Goal: Task Accomplishment & Management: Manage account settings

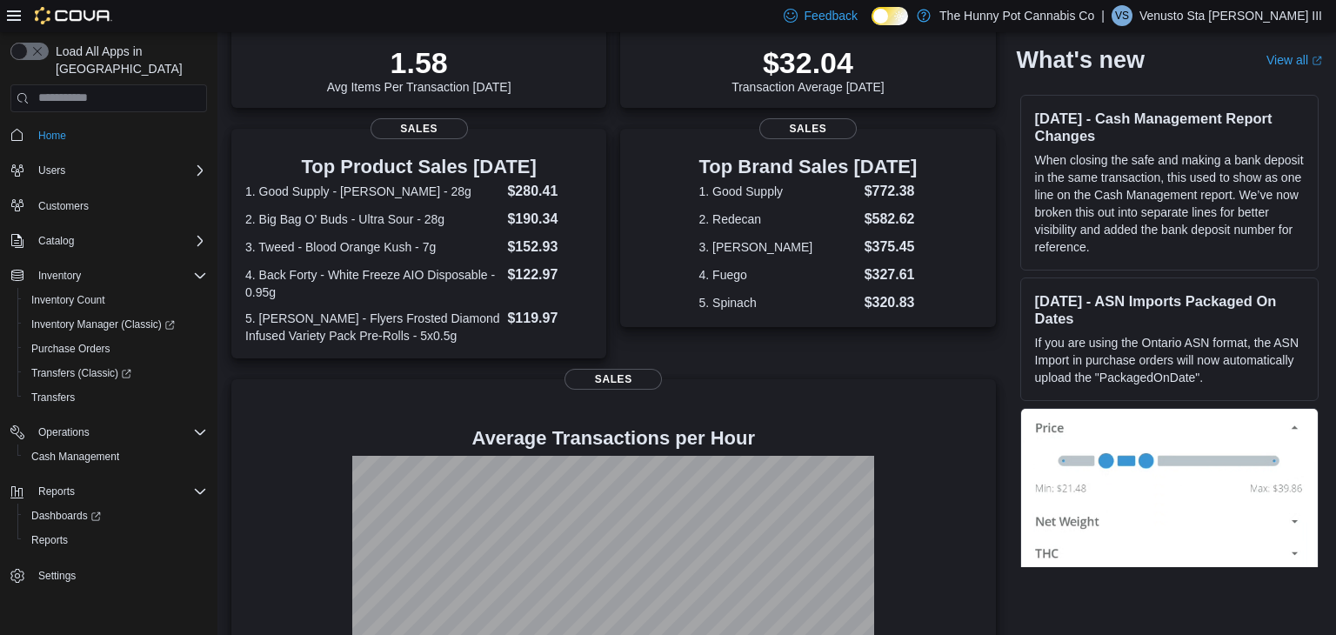
scroll to position [376, 0]
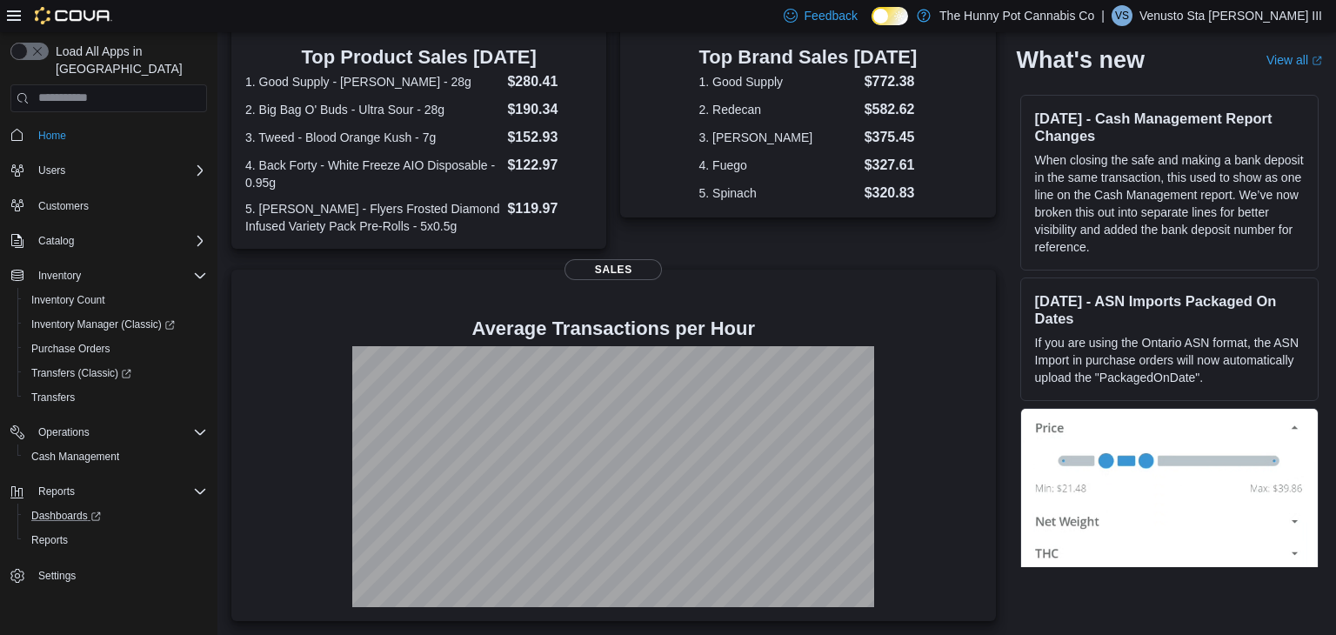
click at [43, 509] on link "Dashboards" at bounding box center [115, 516] width 197 height 24
click at [49, 533] on span "Reports" at bounding box center [49, 540] width 37 height 14
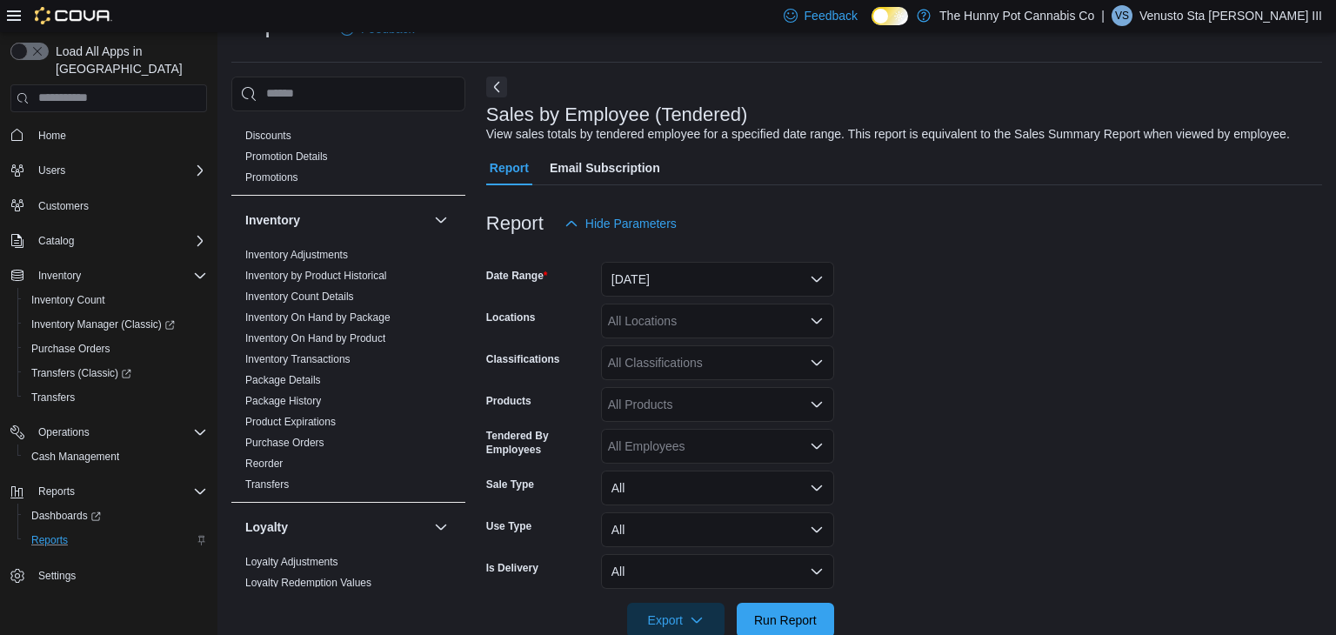
scroll to position [217, 0]
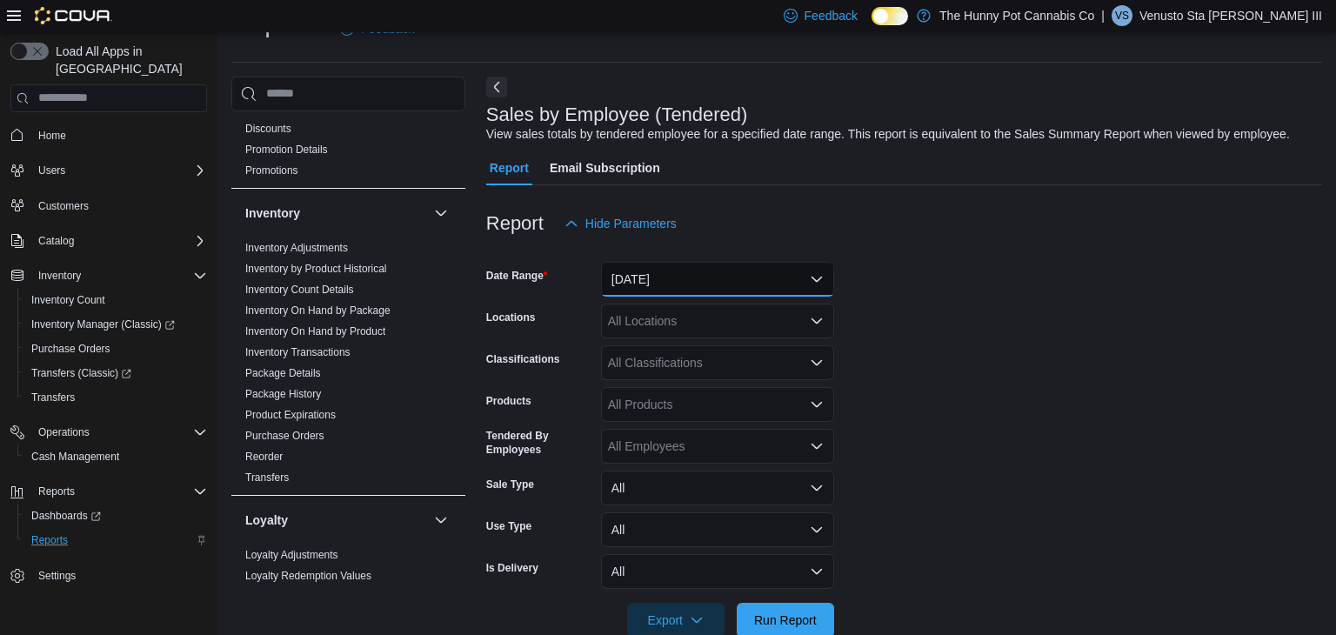
click at [799, 269] on button "[DATE]" at bounding box center [717, 279] width 233 height 35
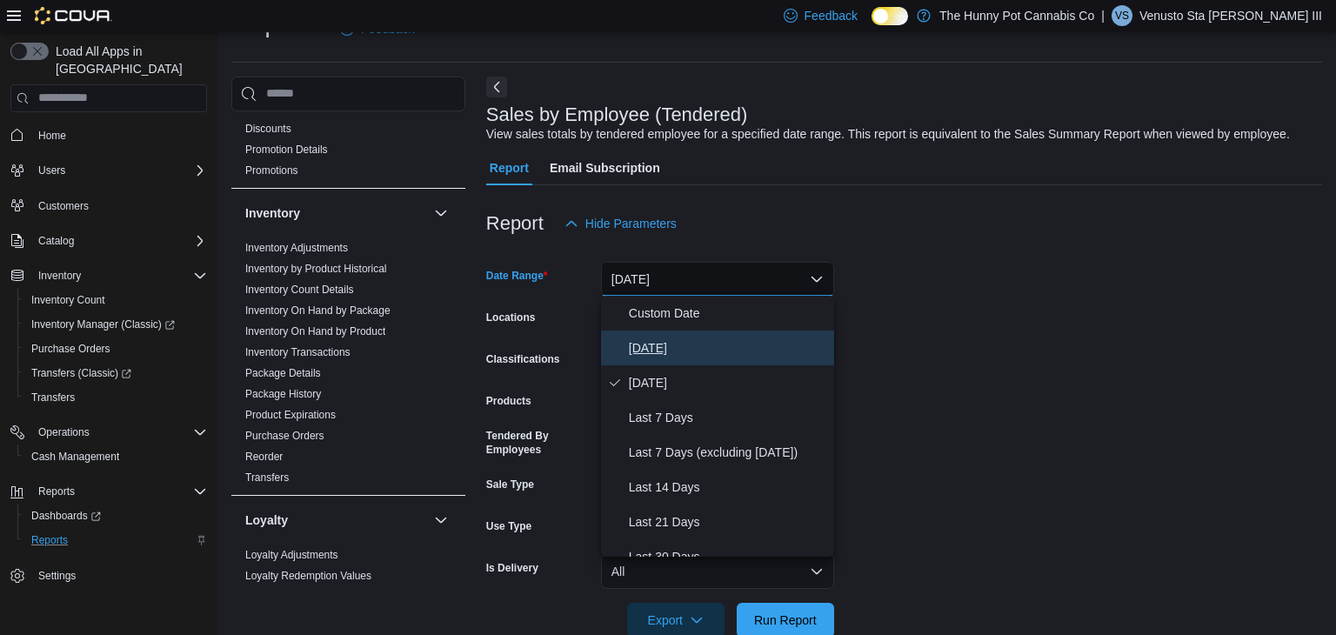
click at [759, 336] on button "[DATE]" at bounding box center [717, 348] width 233 height 35
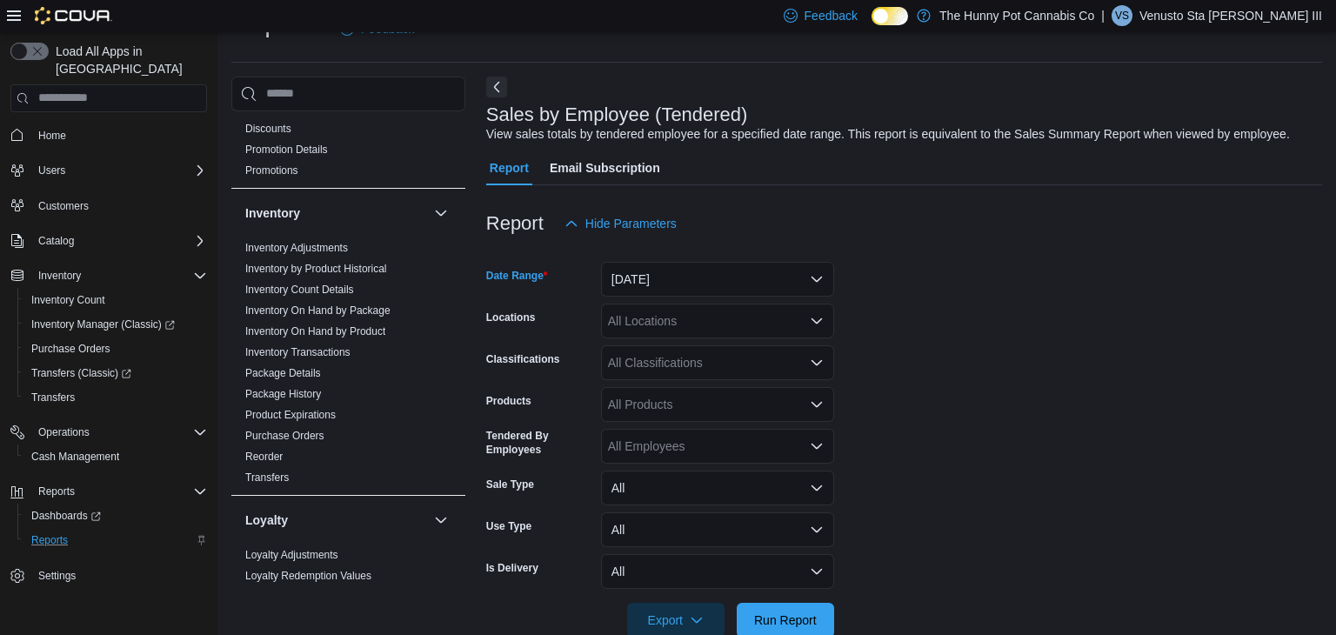
click at [745, 333] on div "All Locations" at bounding box center [717, 321] width 233 height 35
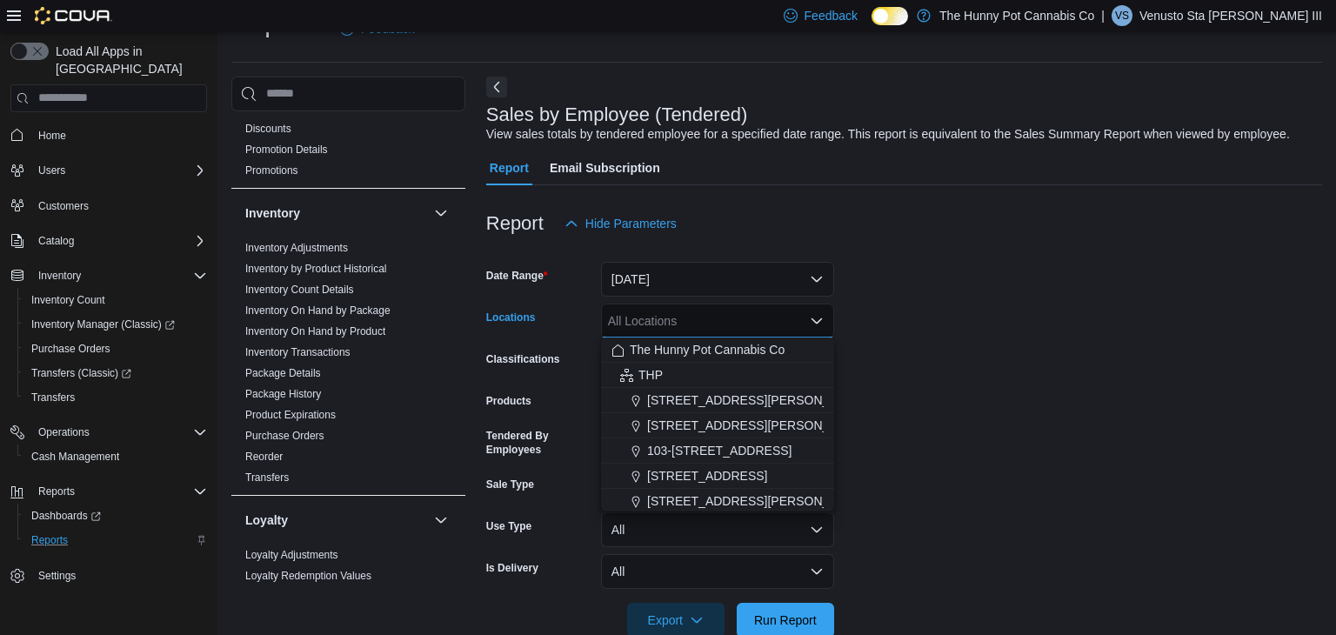
type input "*"
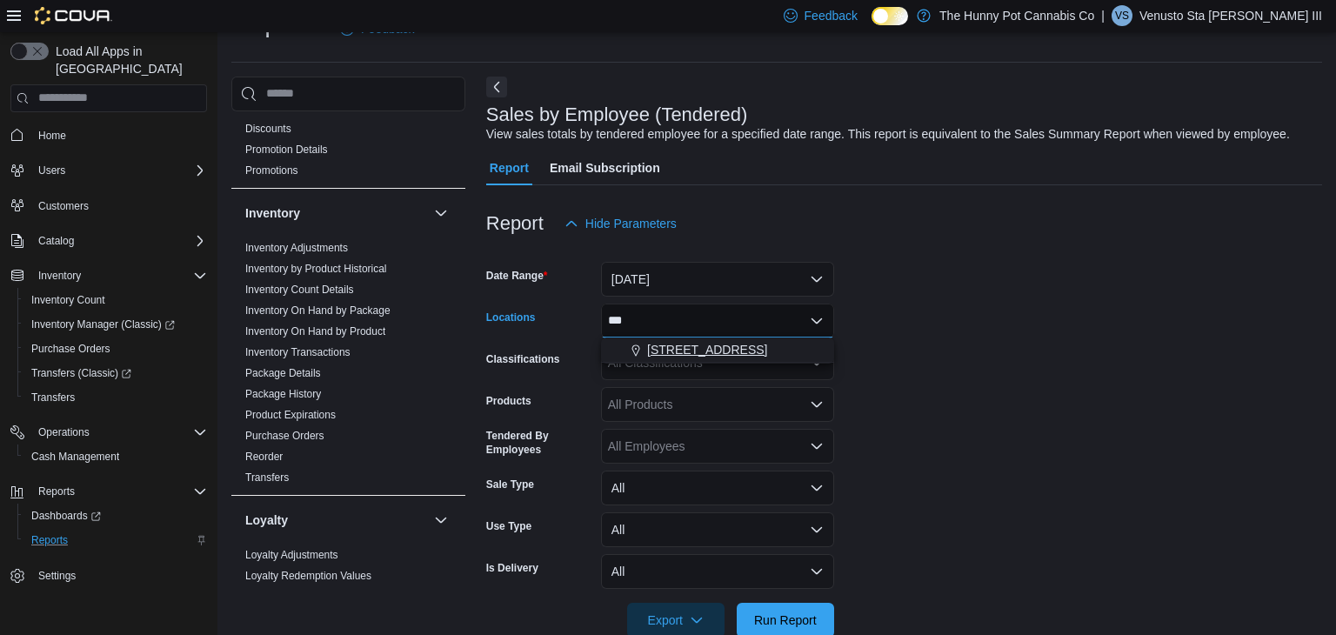
type input "***"
click at [799, 356] on div "[STREET_ADDRESS]" at bounding box center [718, 349] width 212 height 17
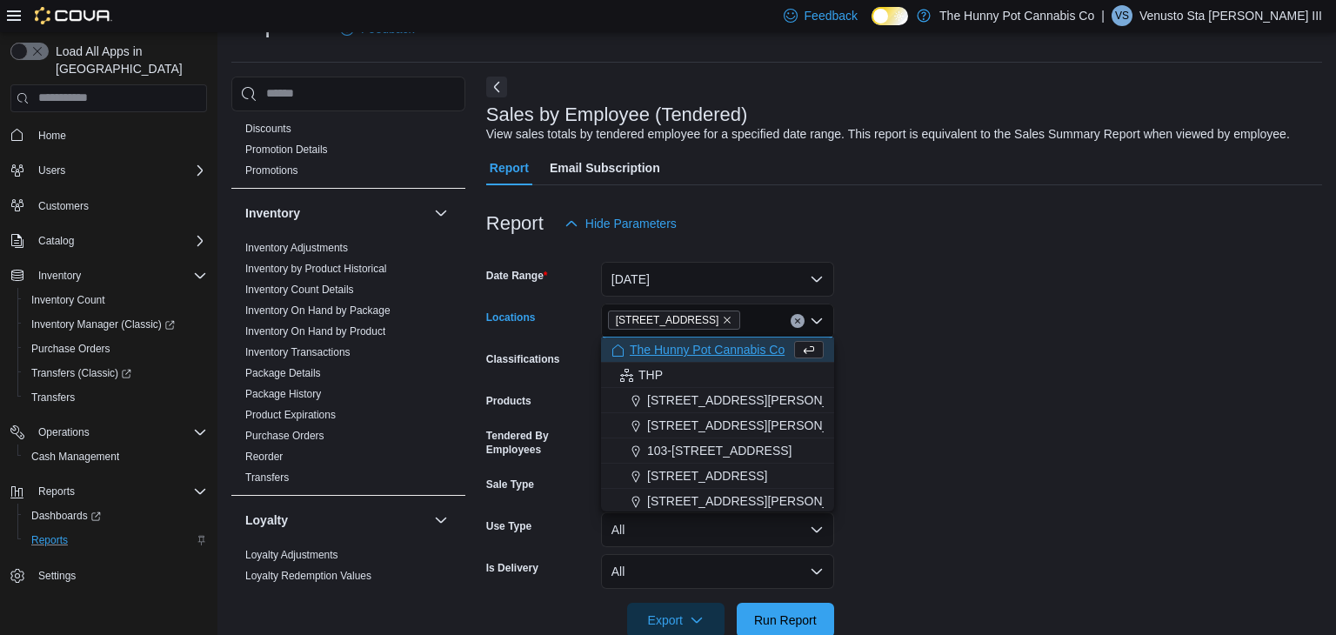
click at [902, 389] on form "Date Range [DATE] Locations [STREET_ADDRESS] Selected. [STREET_ADDRESS] Backspa…" at bounding box center [904, 439] width 836 height 397
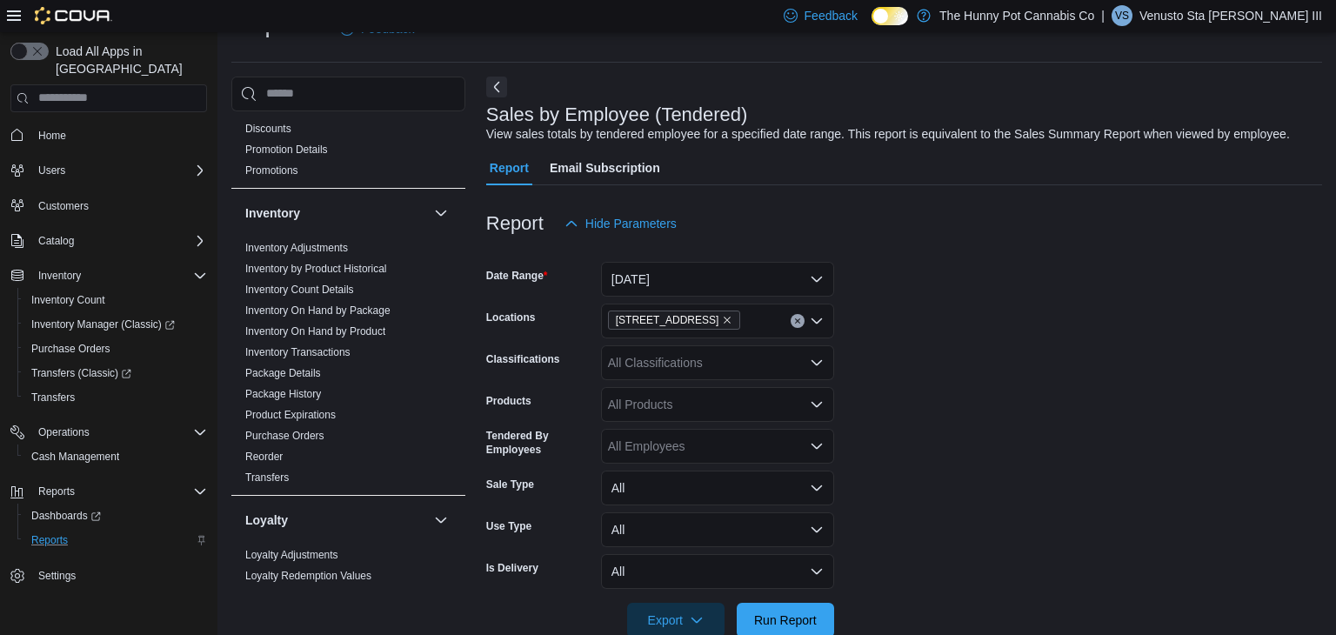
scroll to position [77, 0]
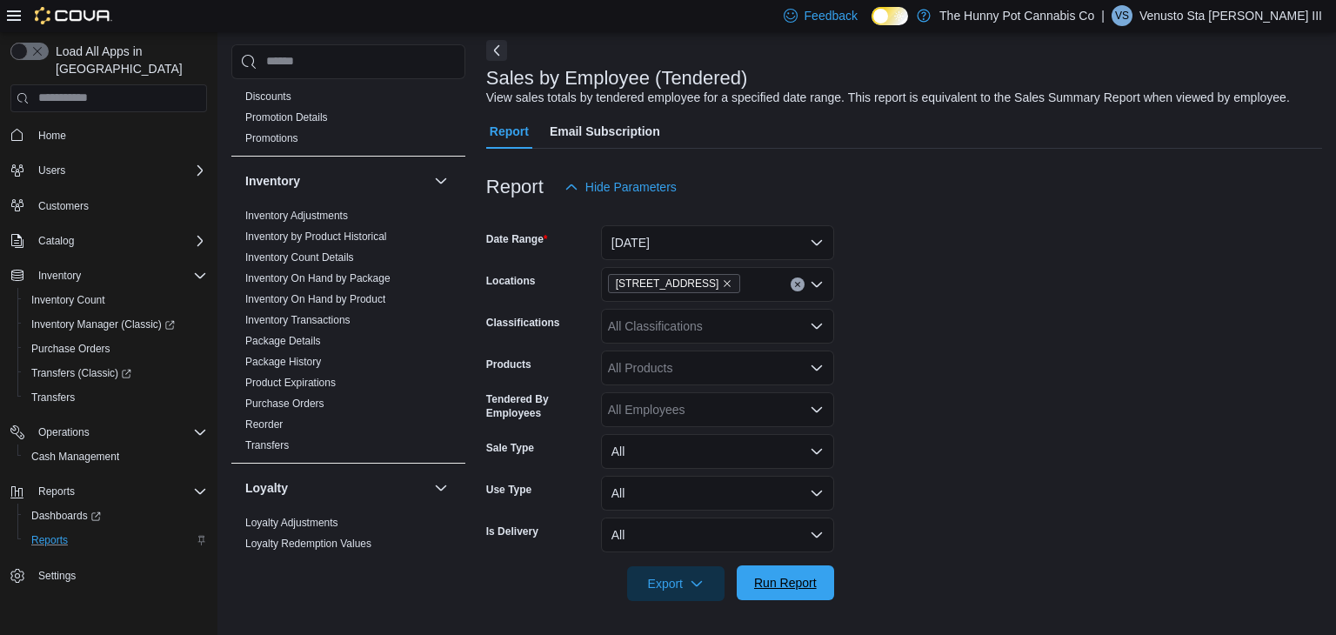
click at [798, 586] on span "Run Report" at bounding box center [785, 582] width 63 height 17
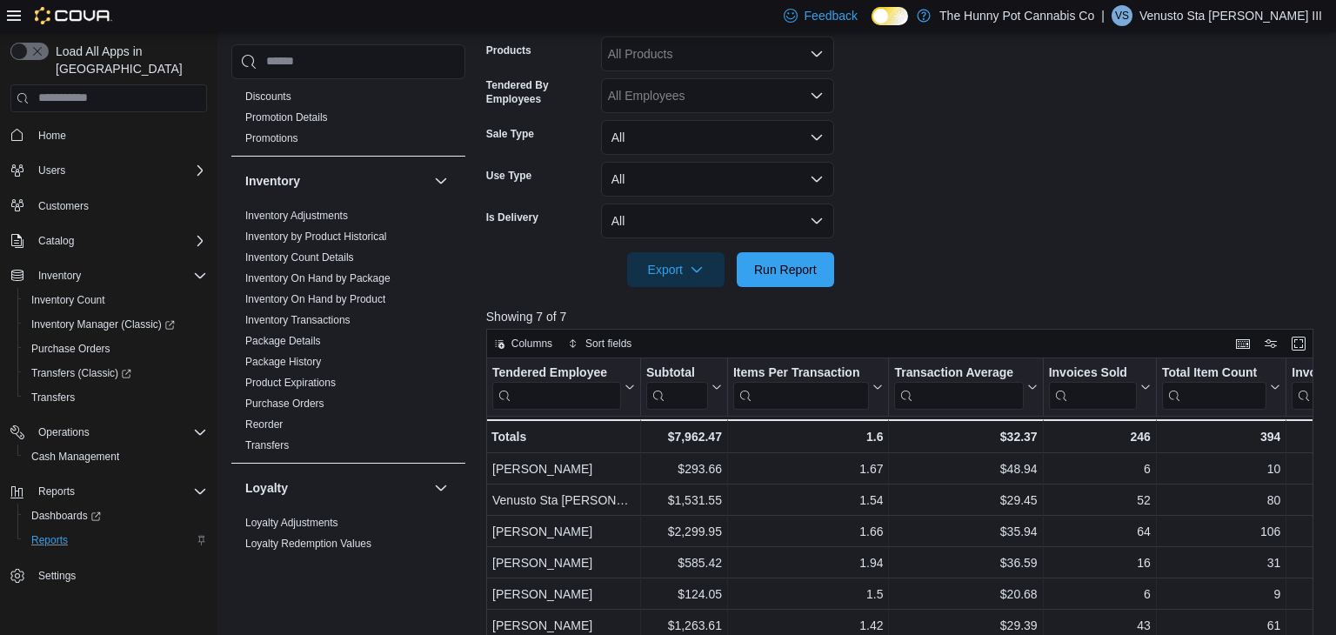
scroll to position [393, 0]
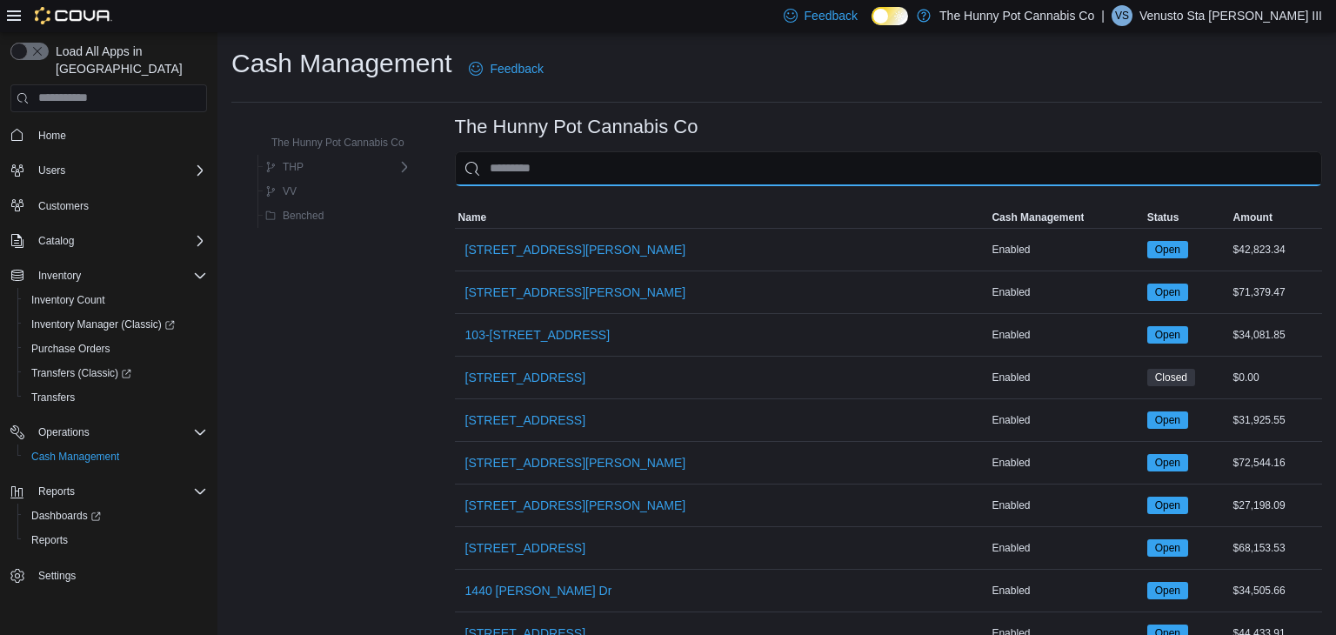
click at [701, 164] on input "This is a search bar. As you type, the results lower in the page will automatic…" at bounding box center [888, 168] width 867 height 35
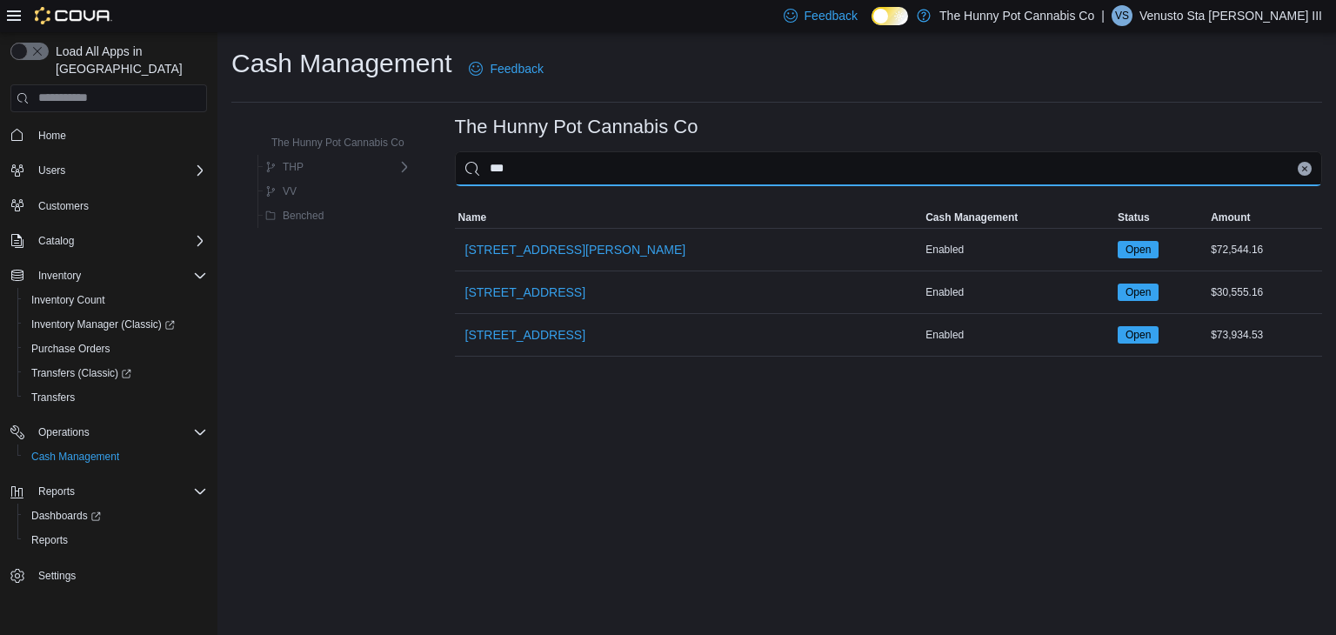
type input "****"
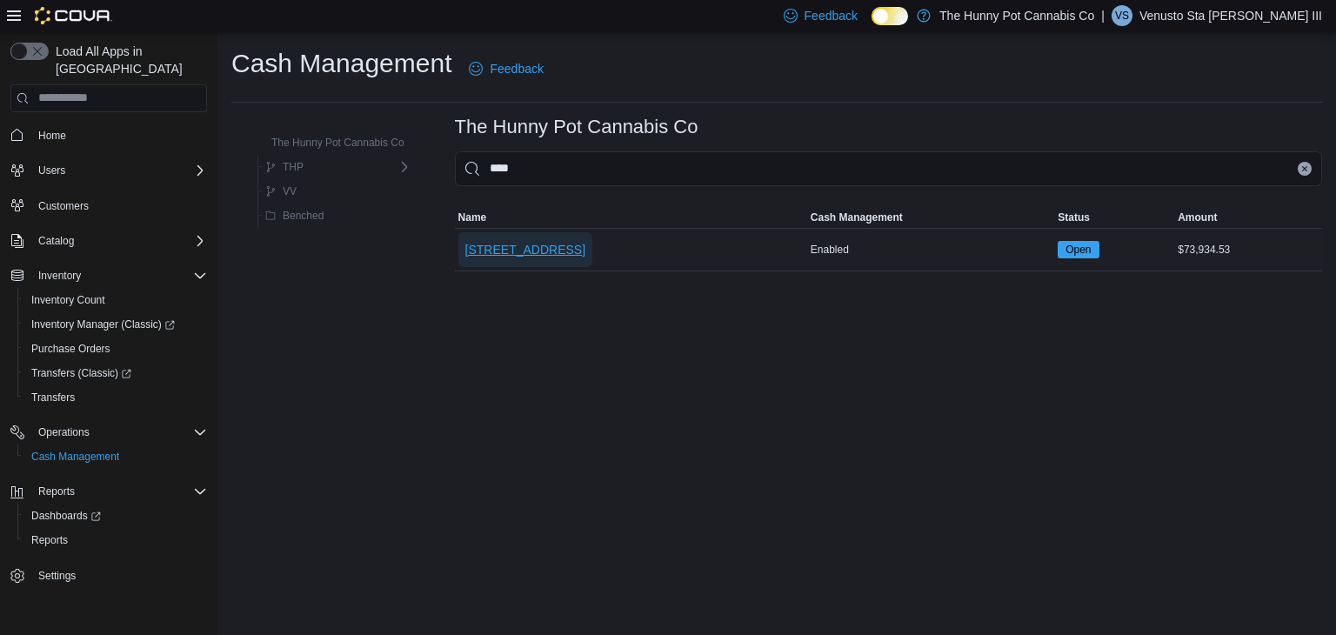
click at [479, 243] on span "[STREET_ADDRESS]" at bounding box center [525, 249] width 120 height 17
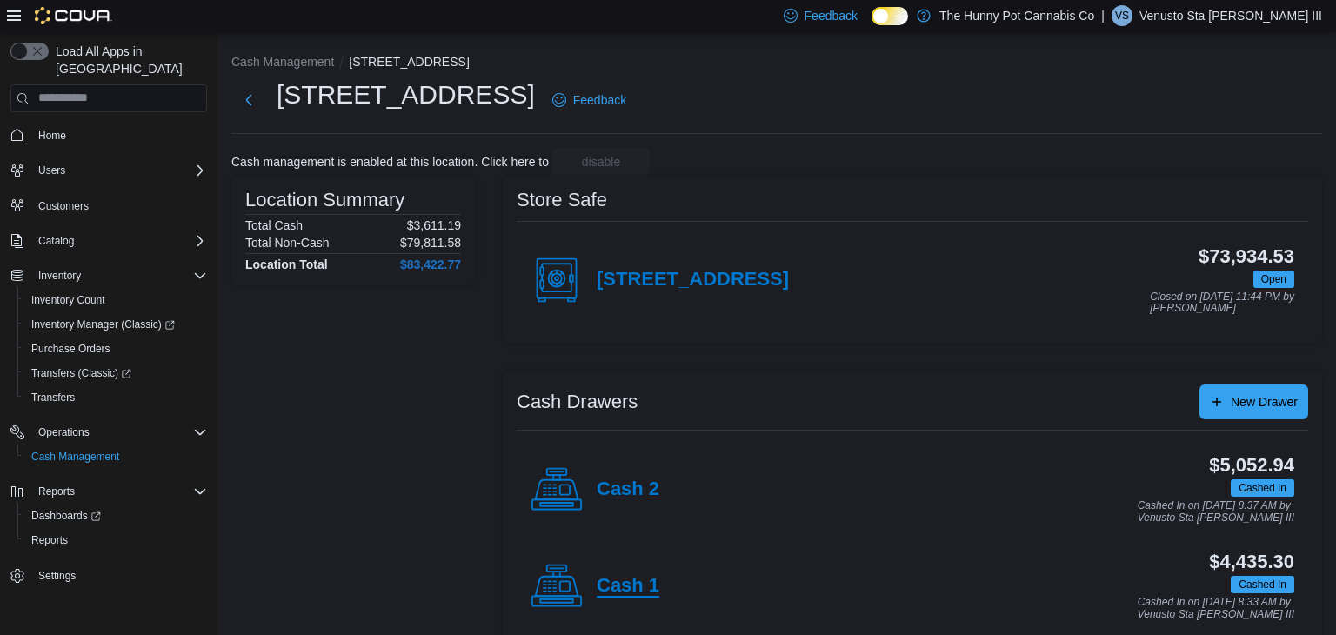
click at [631, 585] on h4 "Cash 1" at bounding box center [628, 586] width 63 height 23
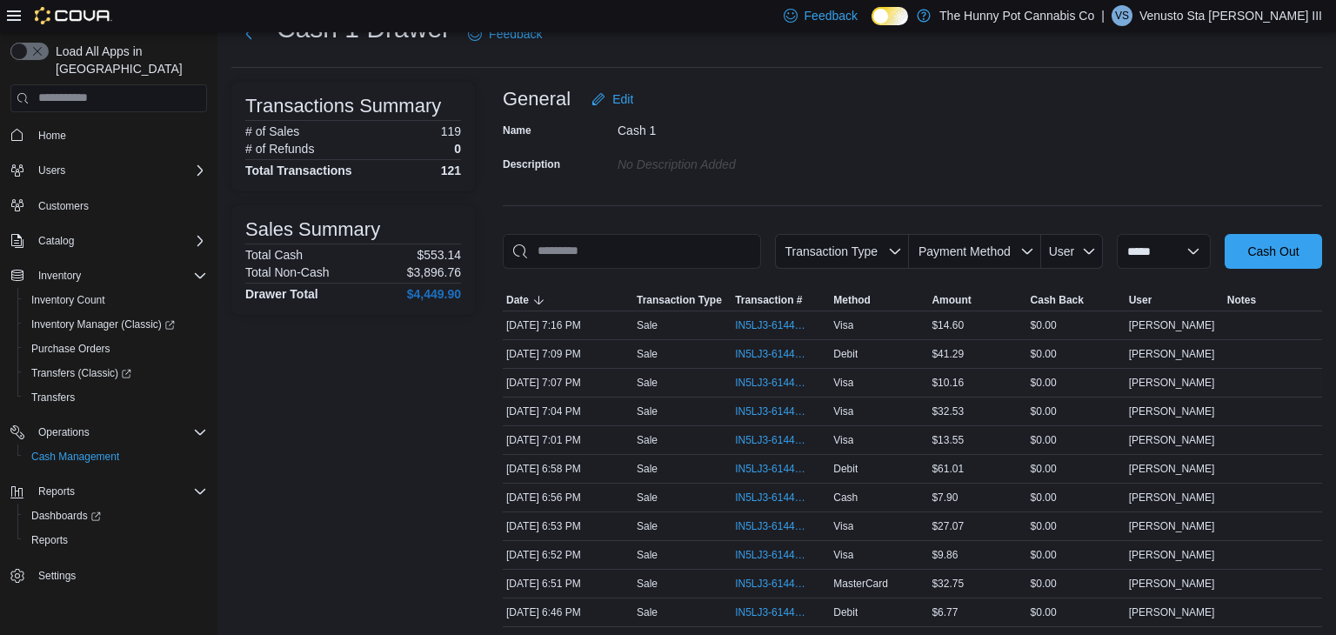
scroll to position [69, 0]
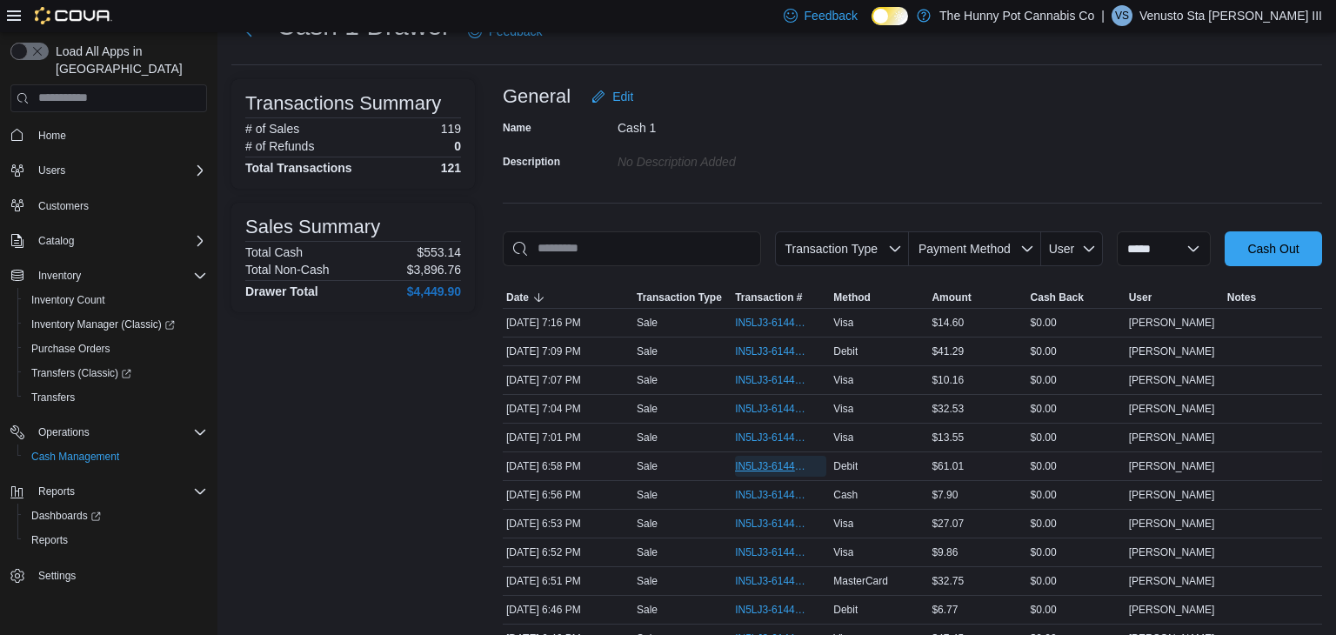
click at [764, 472] on span "IN5LJ3-6144323" at bounding box center [780, 466] width 91 height 21
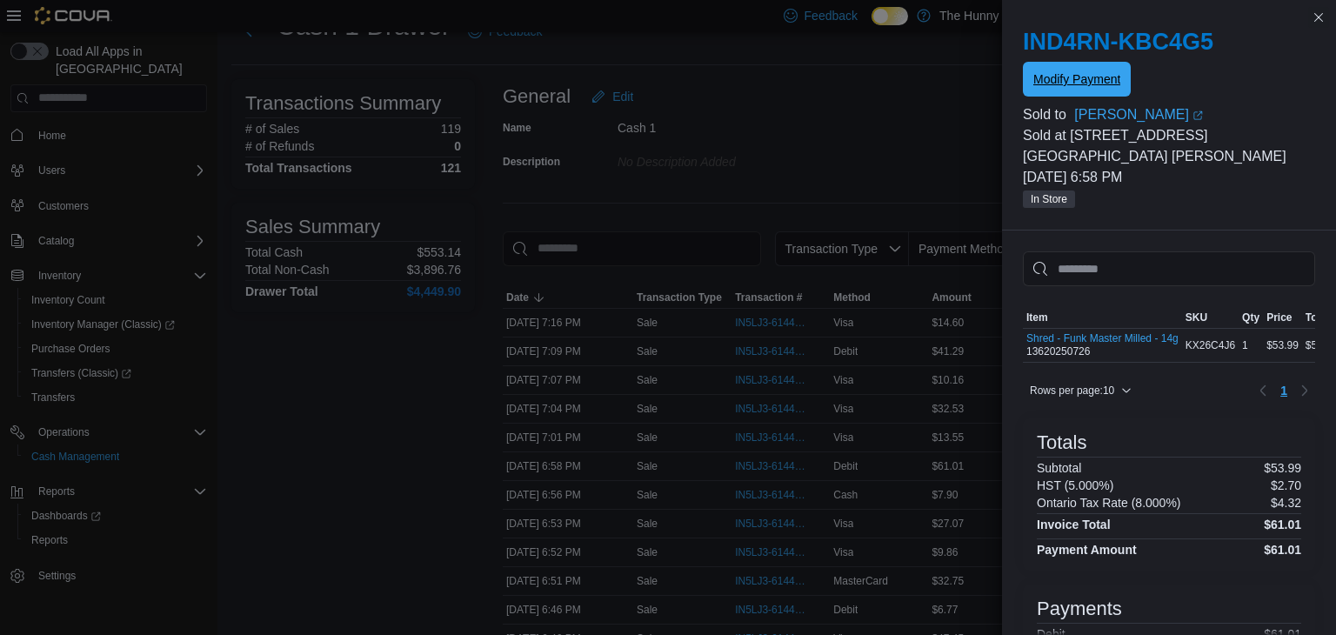
click at [1094, 91] on span "Modify Payment" at bounding box center [1076, 79] width 87 height 35
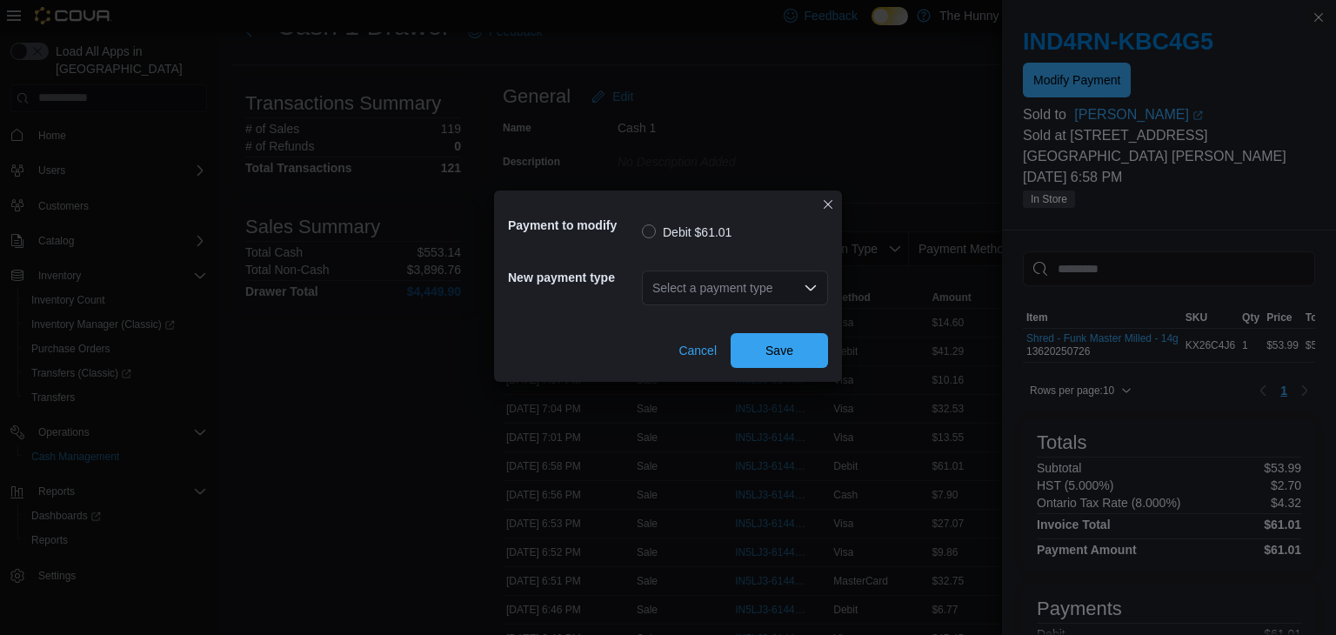
click at [767, 304] on div "Select a payment type" at bounding box center [735, 288] width 186 height 35
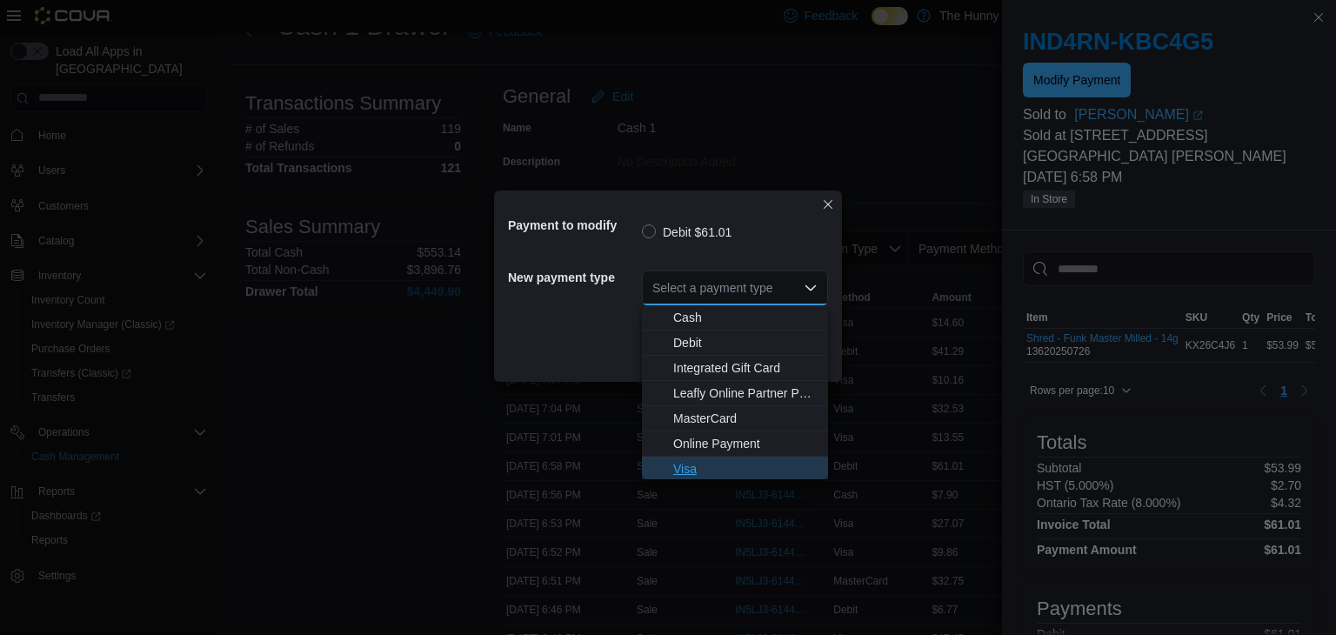
click at [709, 466] on span "Visa" at bounding box center [745, 468] width 144 height 17
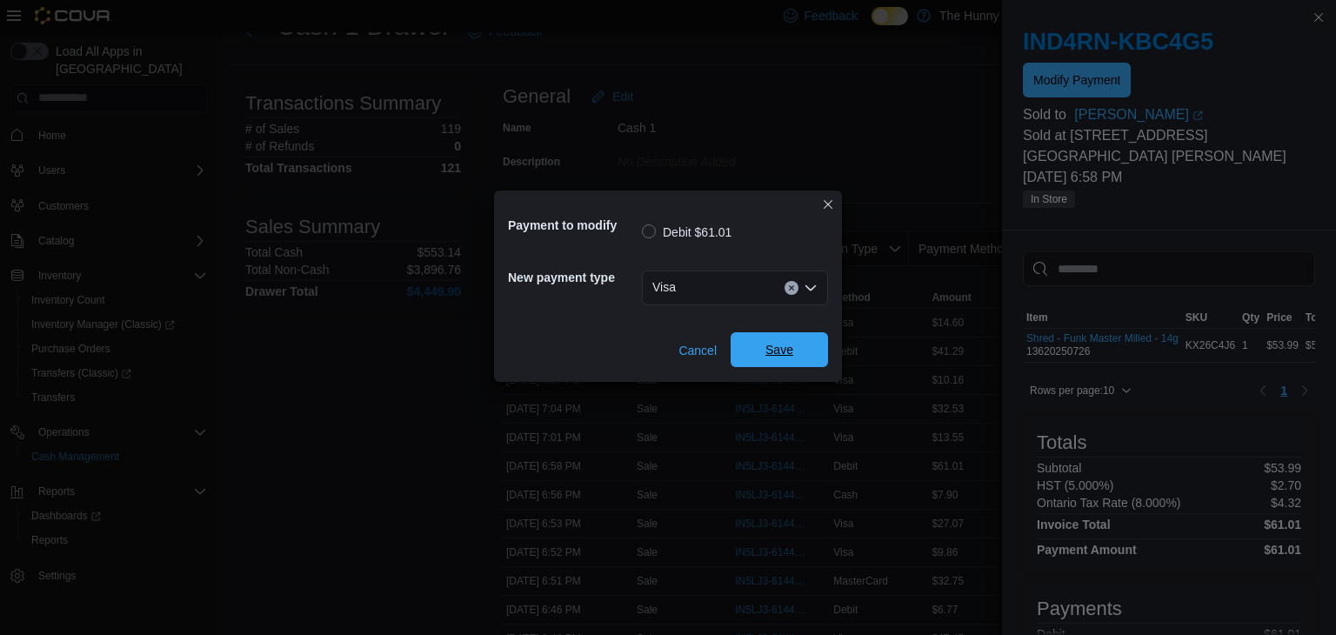
click at [794, 364] on span "Save" at bounding box center [779, 349] width 77 height 35
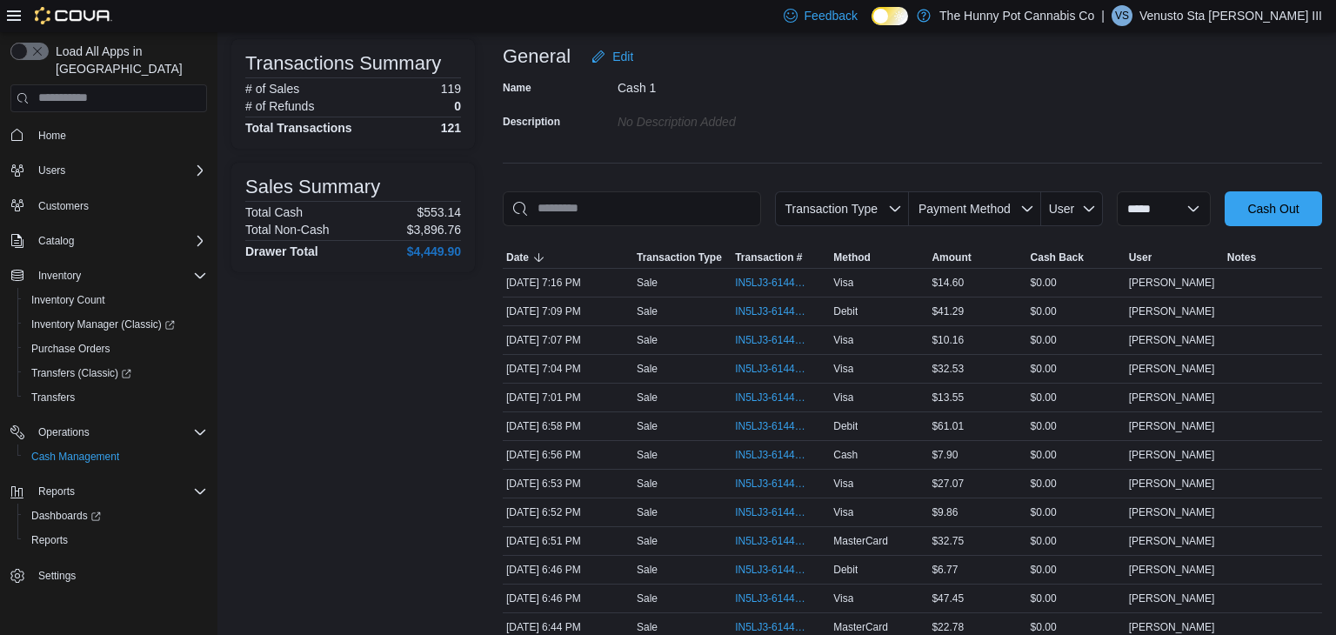
scroll to position [0, 0]
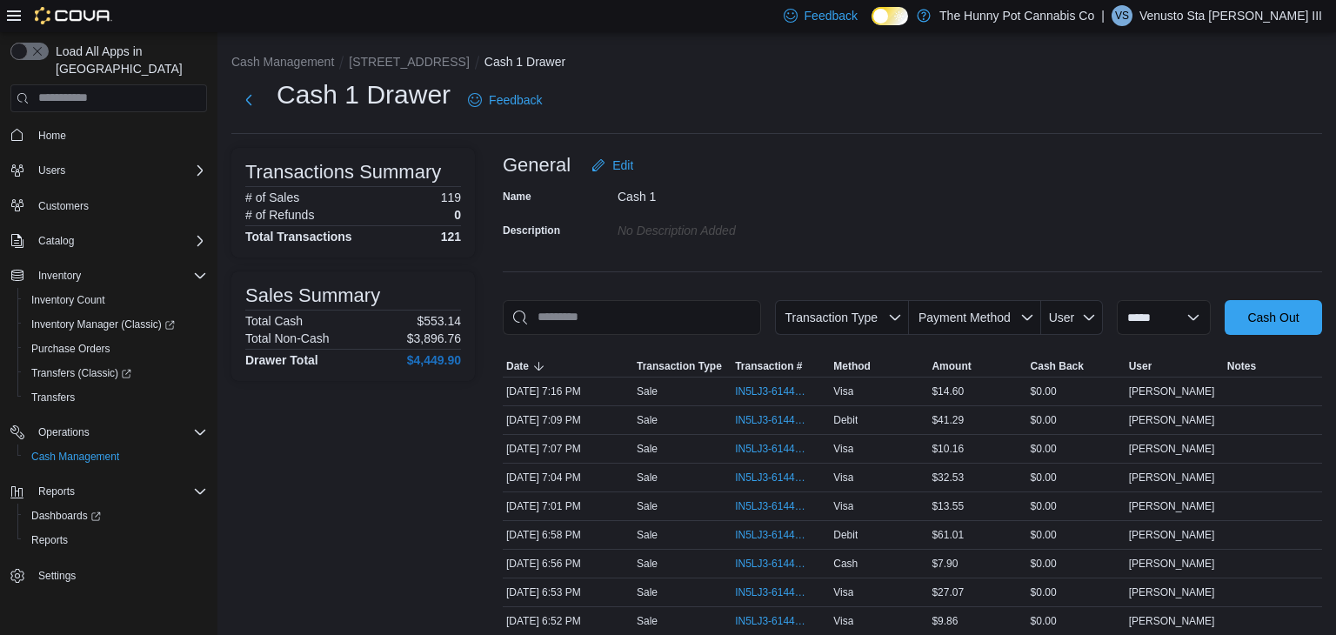
click at [392, 70] on ol "Cash Management 2173 Yonge St Cash 1 Drawer" at bounding box center [776, 63] width 1091 height 21
click at [390, 59] on button "[STREET_ADDRESS]" at bounding box center [409, 62] width 120 height 14
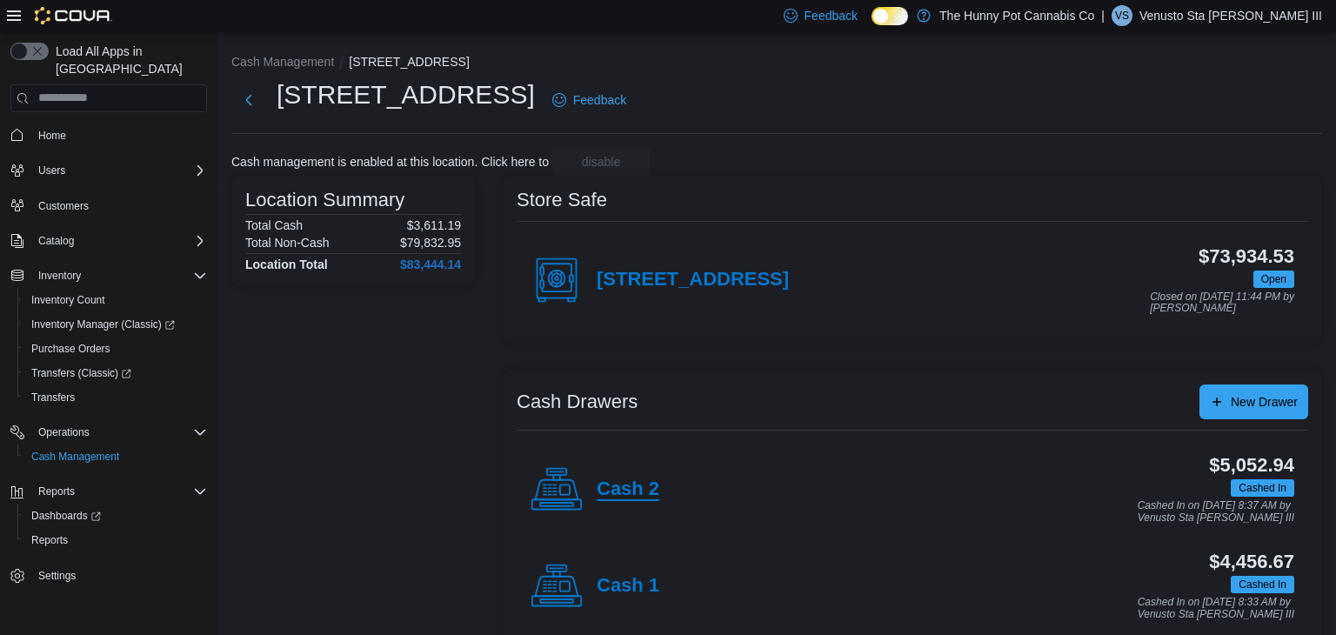
click at [628, 489] on h4 "Cash 2" at bounding box center [628, 489] width 63 height 23
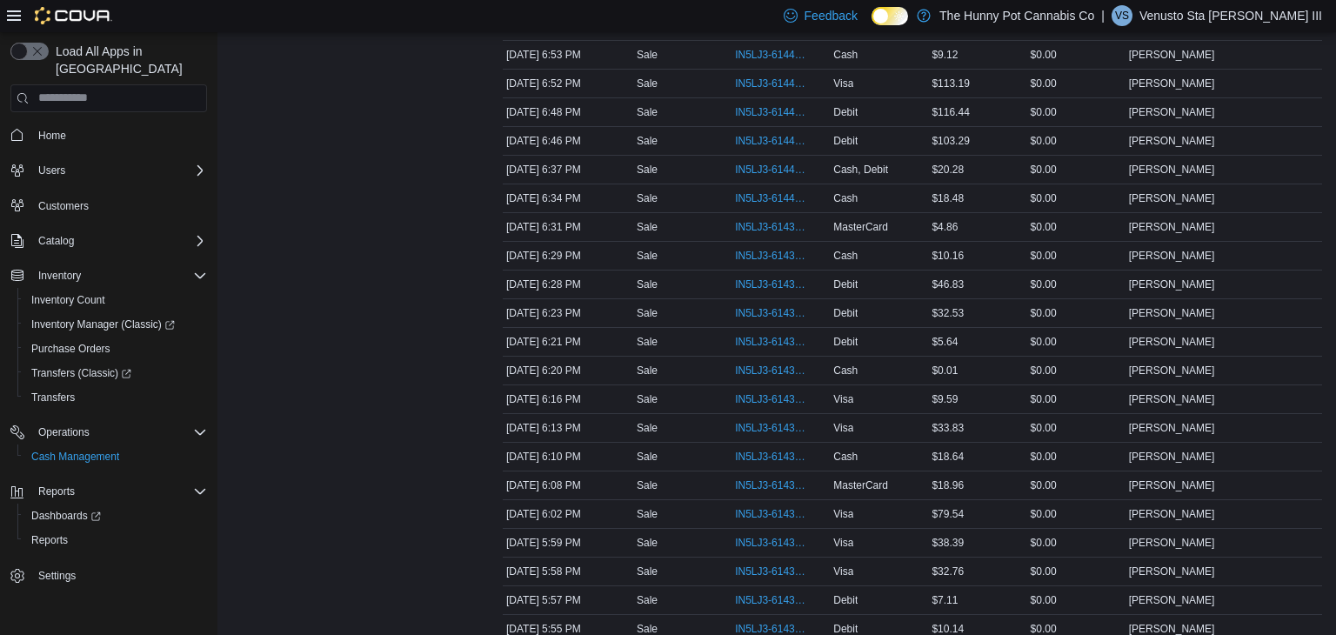
scroll to position [596, 0]
click at [786, 516] on span "IN5LJ3-6143601" at bounding box center [780, 513] width 91 height 21
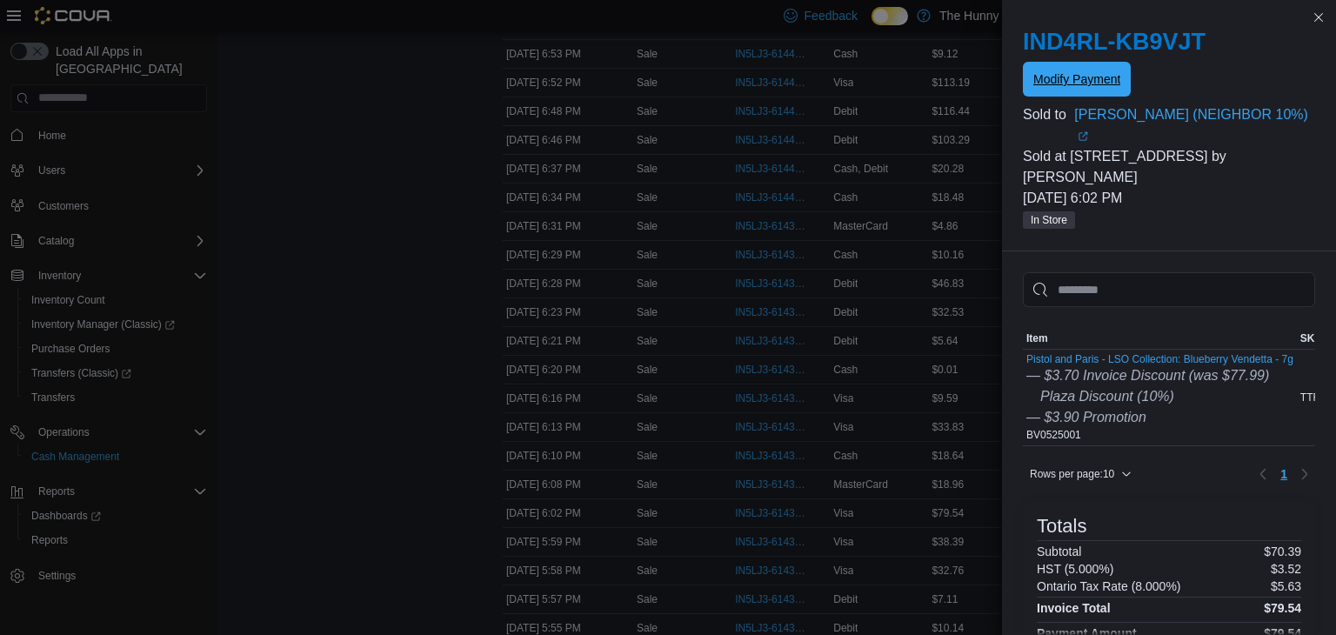
click at [1029, 81] on button "Modify Payment" at bounding box center [1077, 79] width 108 height 35
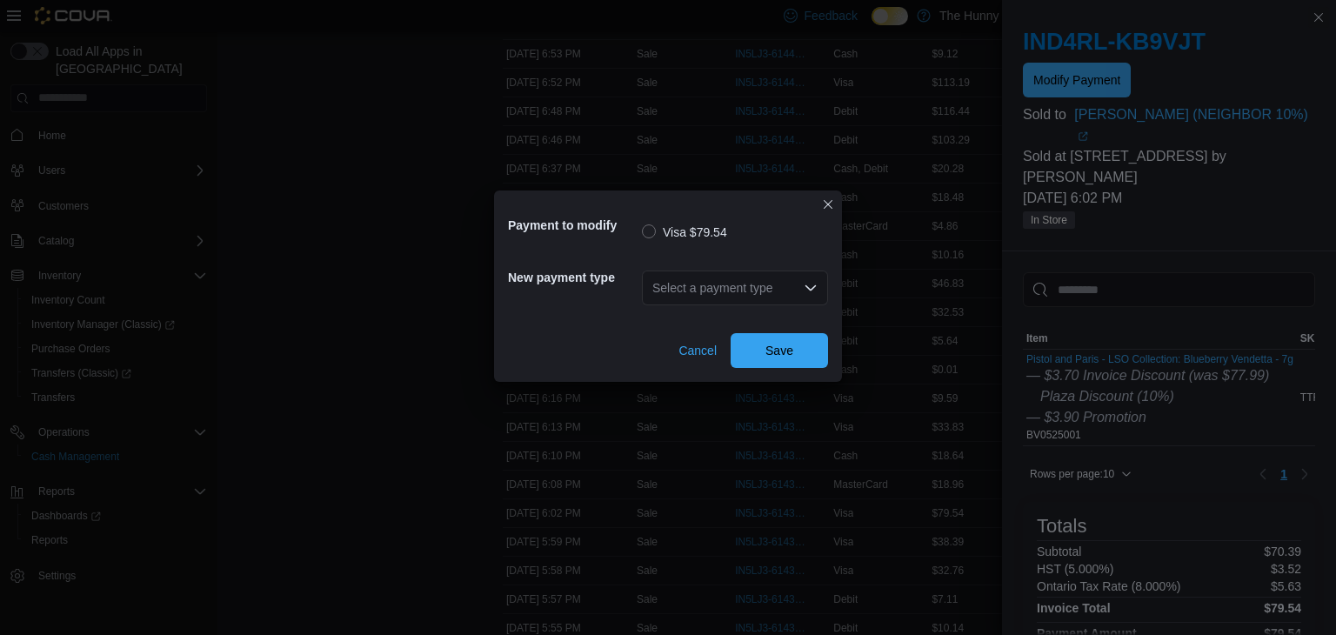
click at [814, 300] on div "Select a payment type" at bounding box center [735, 288] width 186 height 35
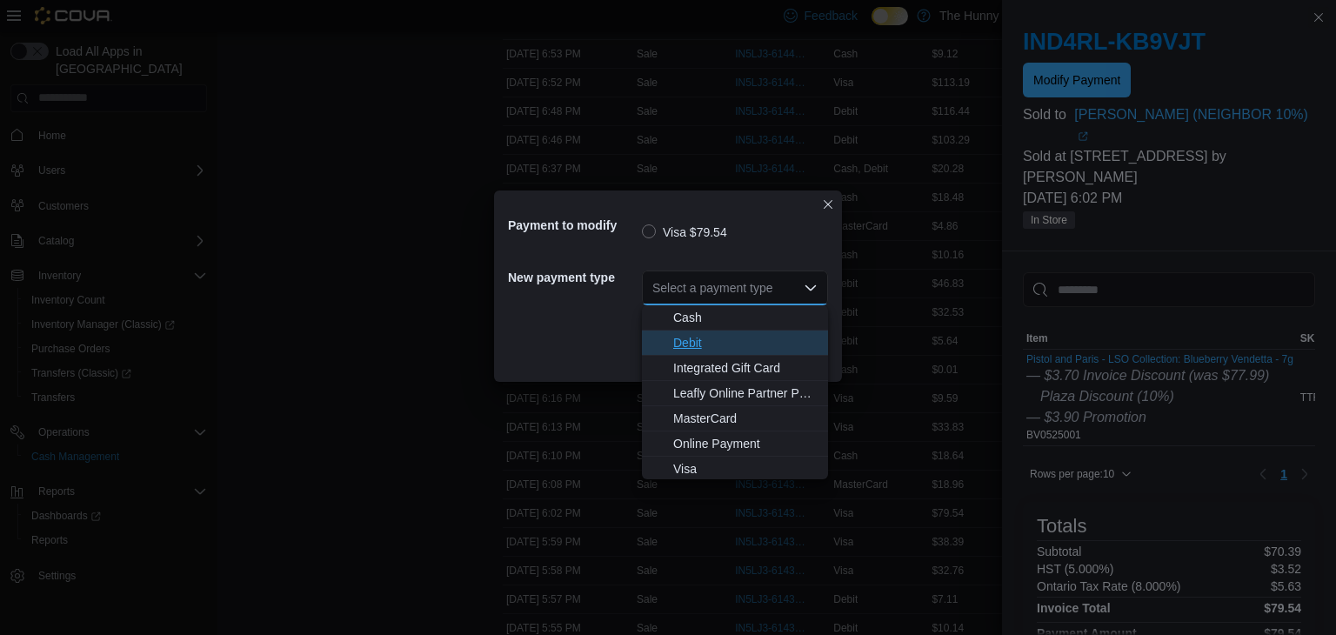
click at [779, 339] on span "Debit" at bounding box center [745, 342] width 144 height 17
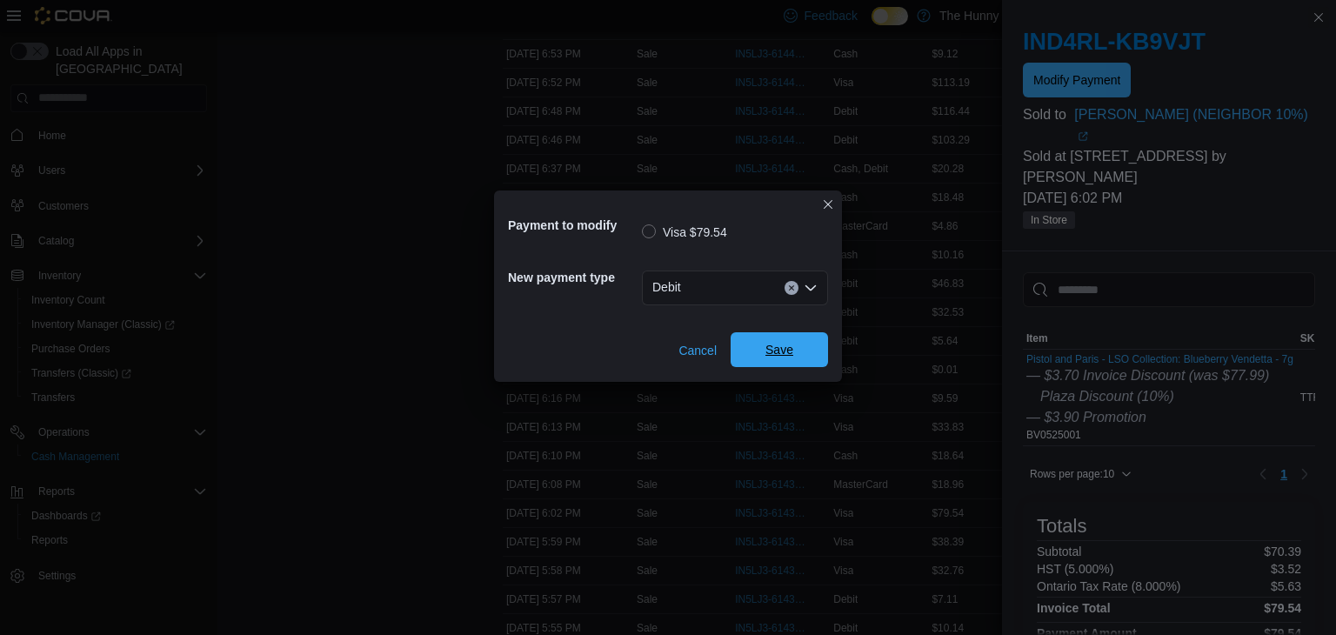
click at [804, 366] on div "Cancel Save" at bounding box center [668, 343] width 320 height 49
click at [798, 362] on span "Save" at bounding box center [779, 349] width 77 height 35
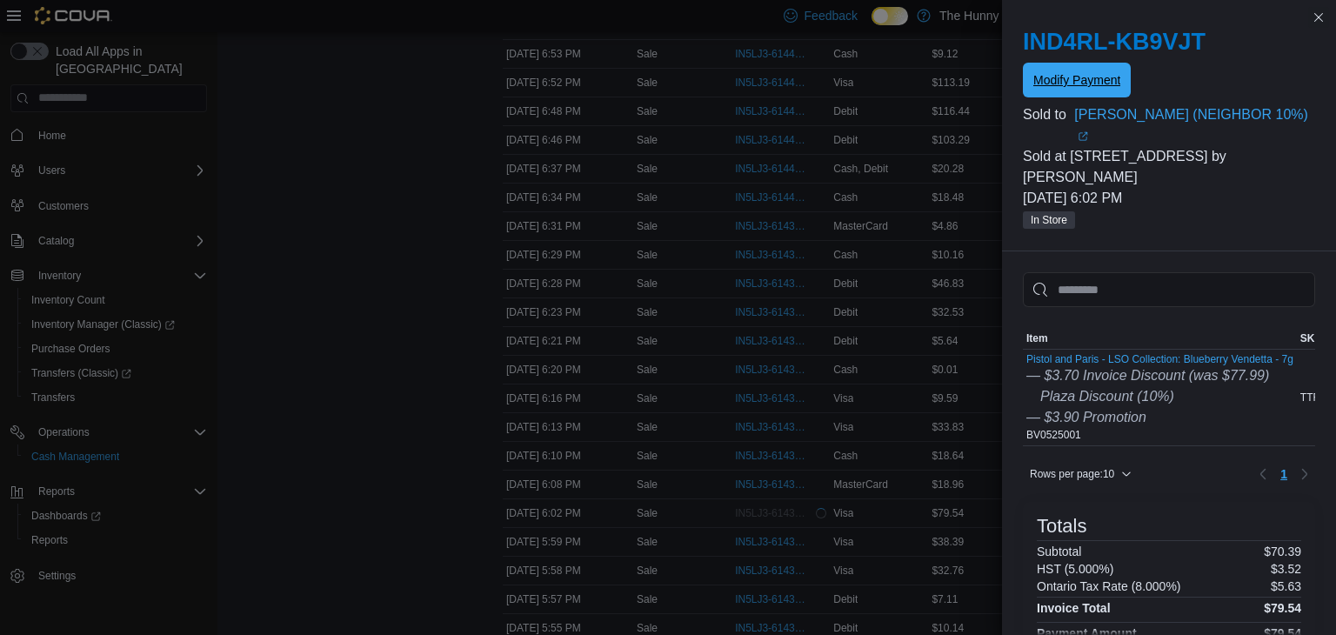
scroll to position [0, 0]
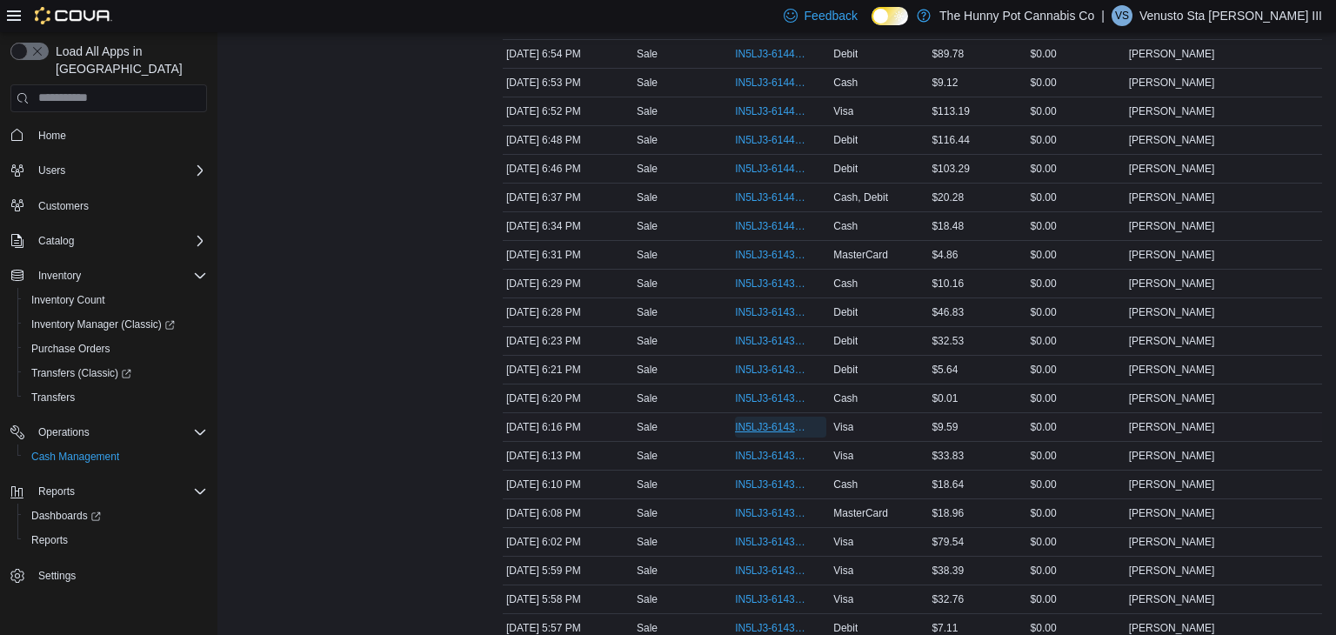
click at [735, 420] on span "IN5LJ3-6143782" at bounding box center [772, 427] width 74 height 14
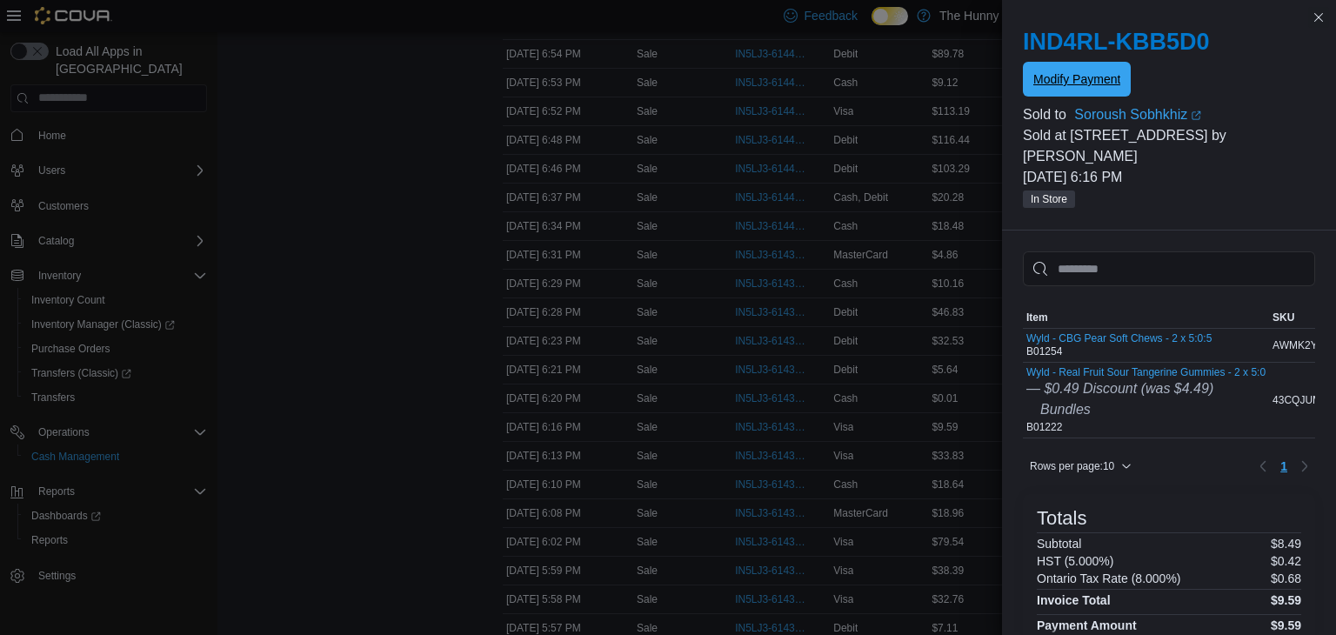
click at [1118, 82] on span "Modify Payment" at bounding box center [1076, 78] width 87 height 17
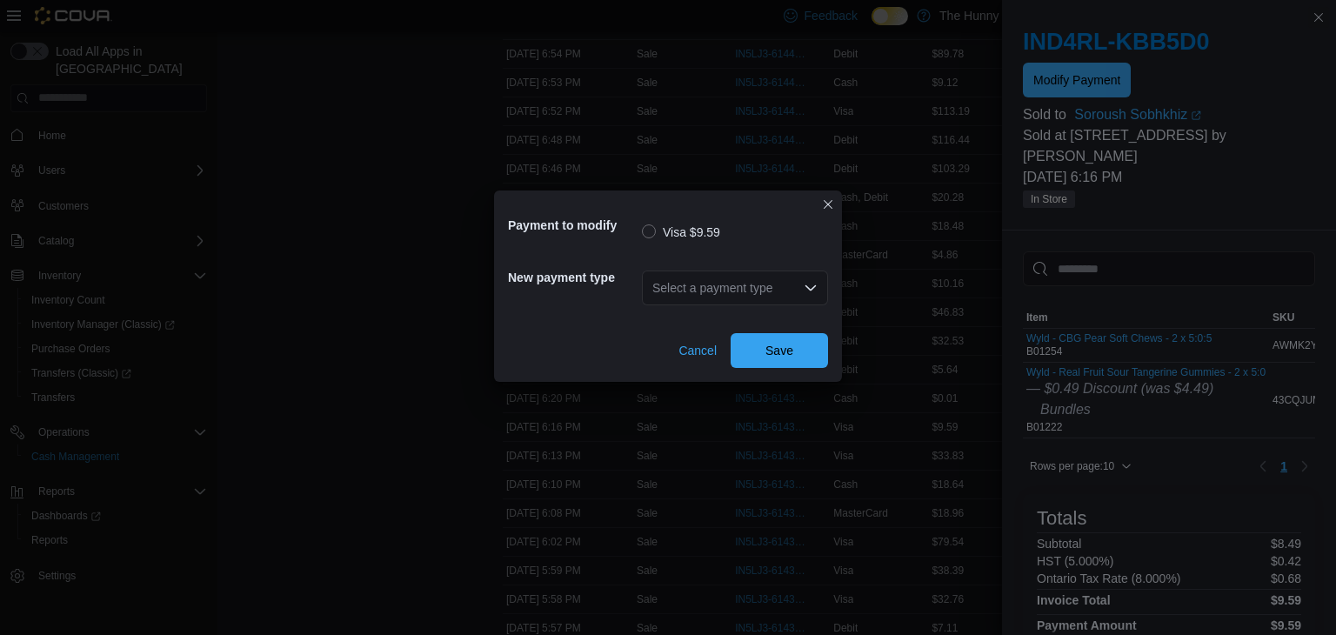
click at [782, 283] on div "Select a payment type" at bounding box center [735, 288] width 186 height 35
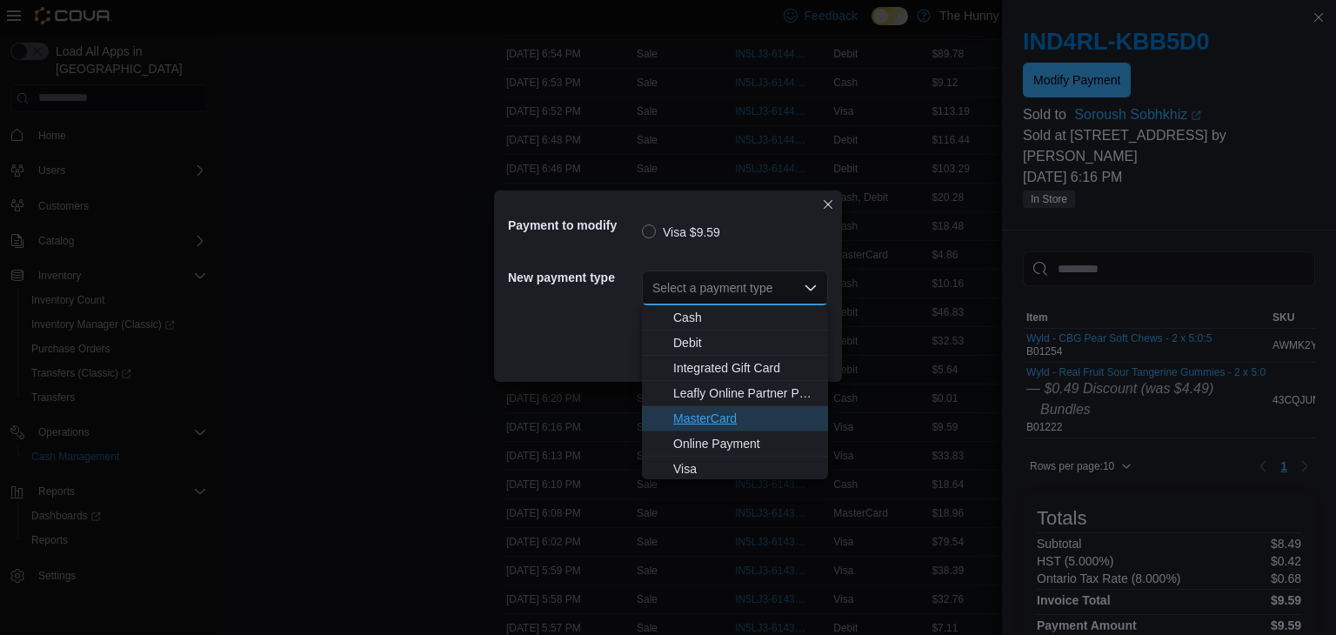
click at [777, 420] on span "MasterCard" at bounding box center [745, 418] width 144 height 17
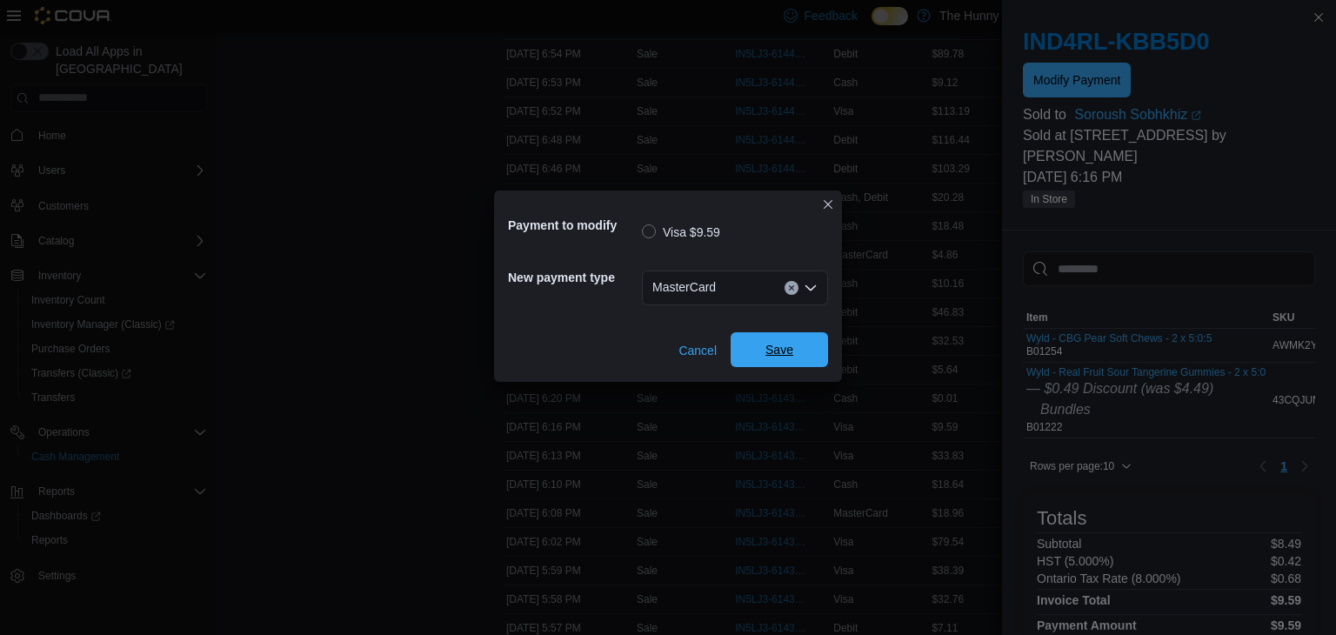
click at [789, 357] on span "Save" at bounding box center [780, 349] width 28 height 17
